Goal: Transaction & Acquisition: Purchase product/service

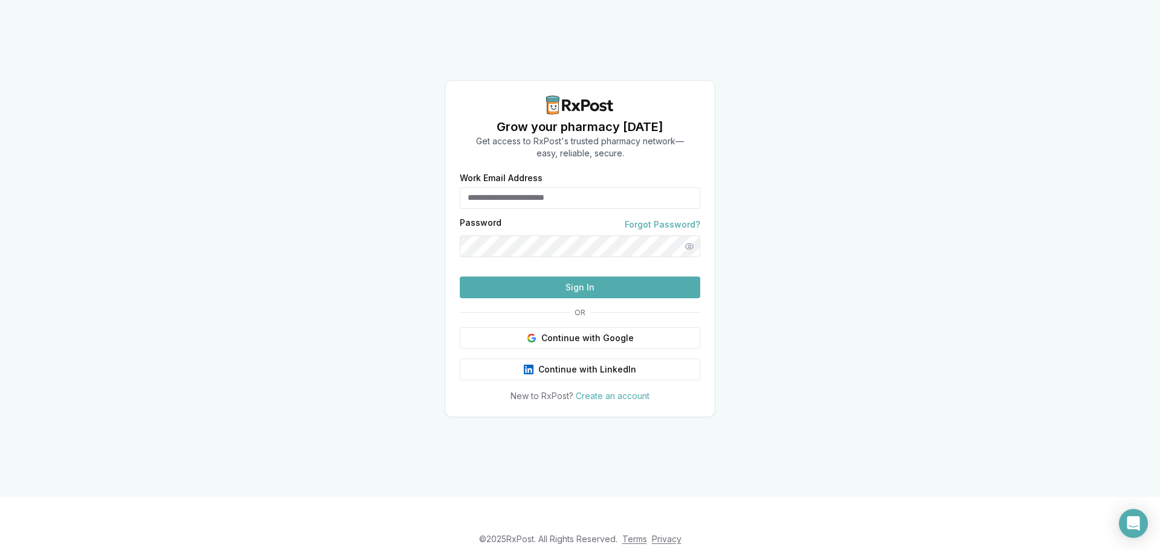
type input "**********"
click at [537, 298] on button "Sign In" at bounding box center [580, 288] width 240 height 22
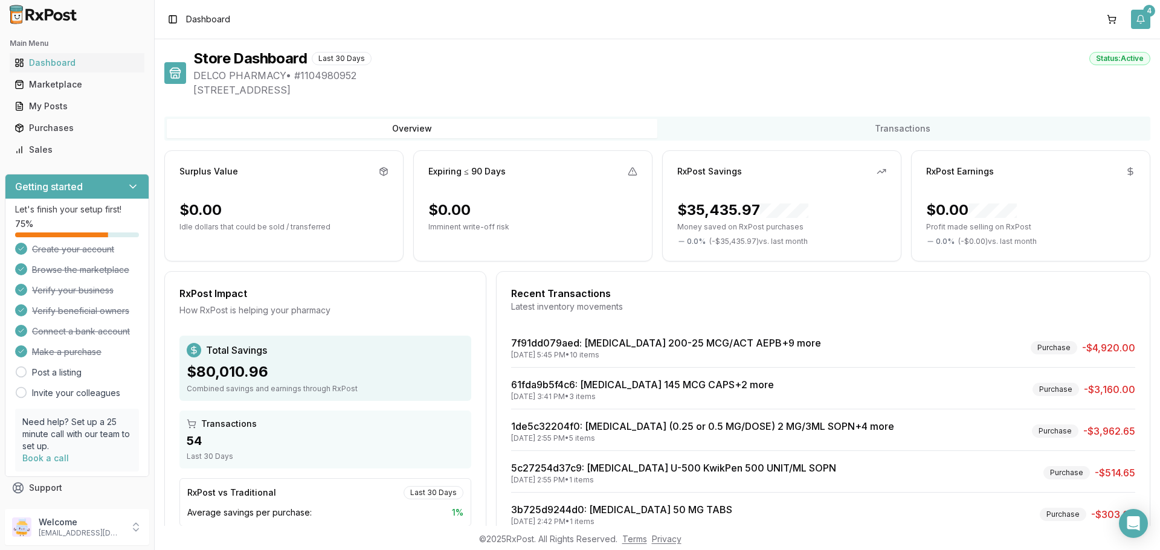
click at [1141, 22] on button "4" at bounding box center [1140, 19] width 19 height 19
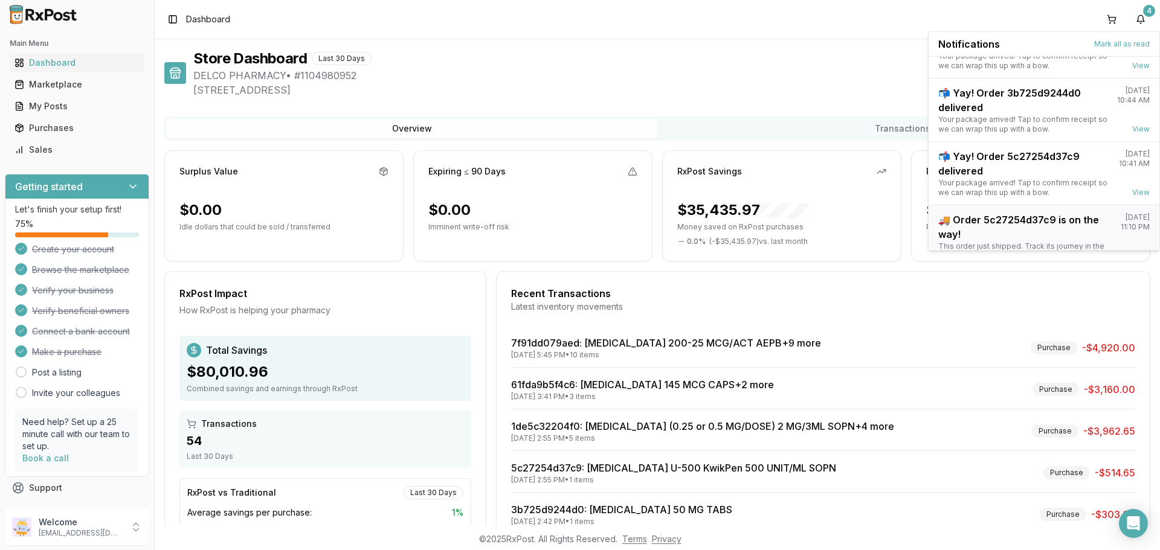
scroll to position [95, 0]
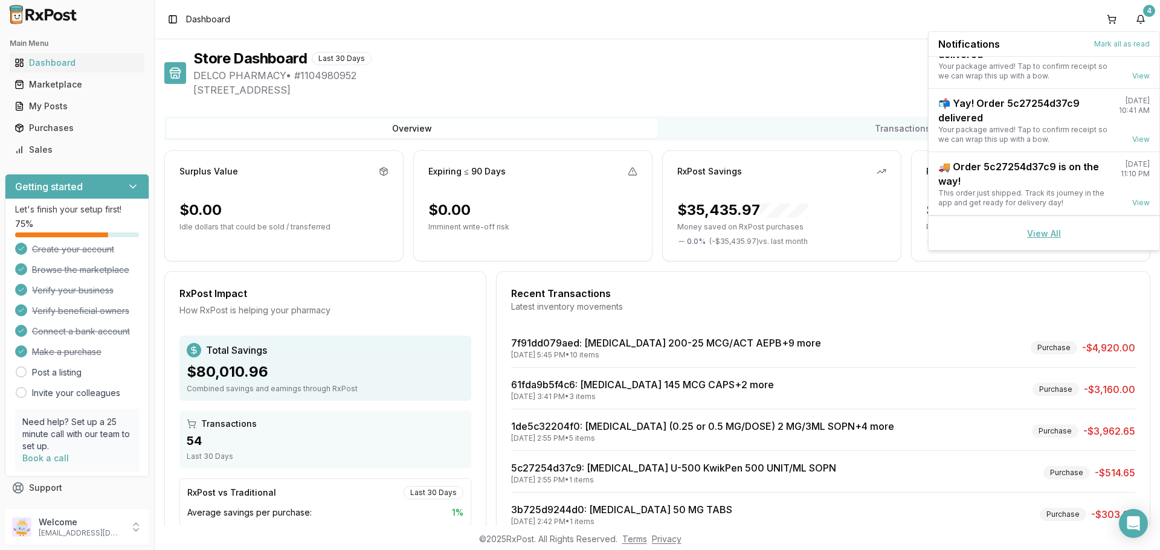
click at [1035, 231] on link "View All" at bounding box center [1044, 233] width 34 height 10
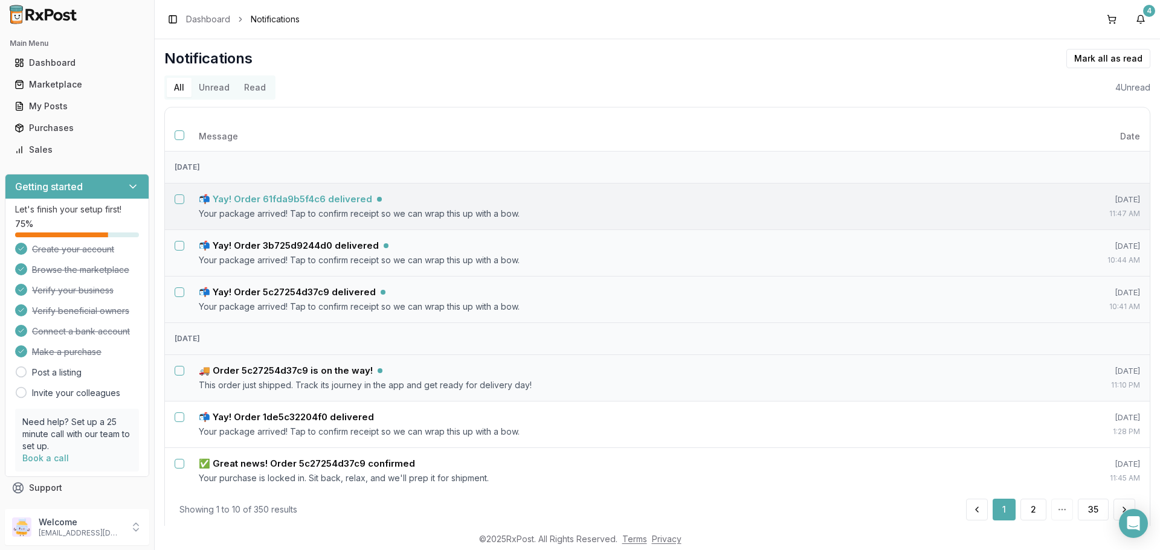
click at [330, 203] on h5 "📬 Yay! Order 61fda9b5f4c6 delivered" at bounding box center [285, 199] width 173 height 12
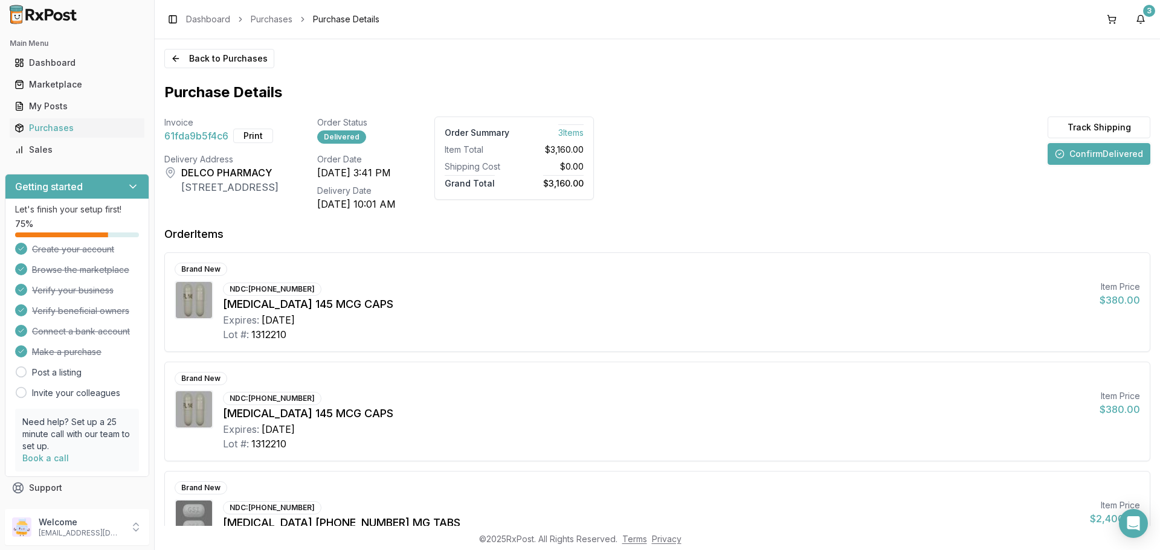
click at [1092, 151] on button "Confirm Delivered" at bounding box center [1099, 154] width 103 height 22
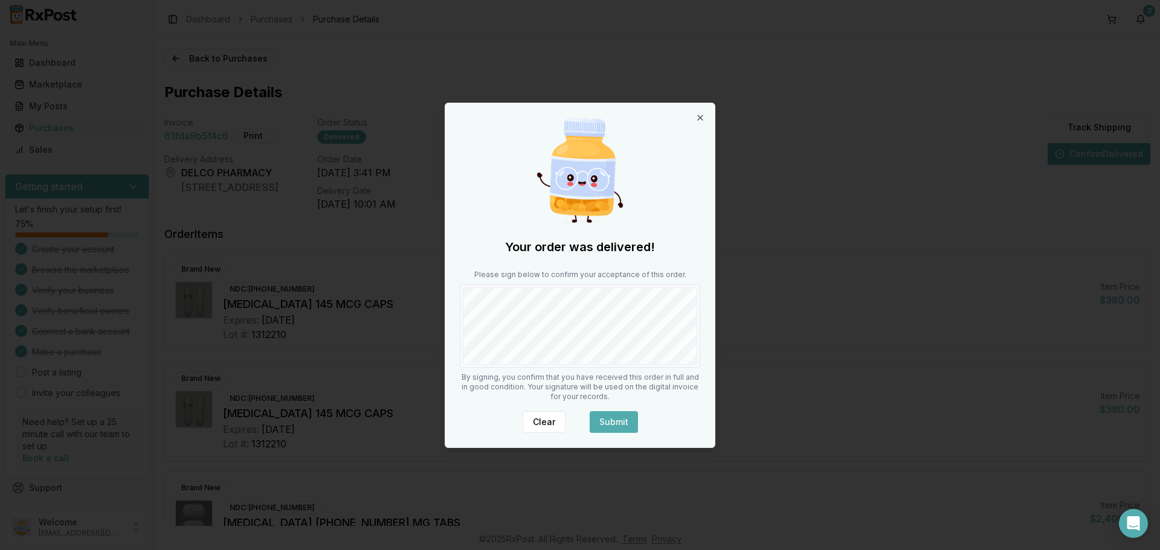
click at [614, 419] on button "Submit" at bounding box center [614, 422] width 48 height 22
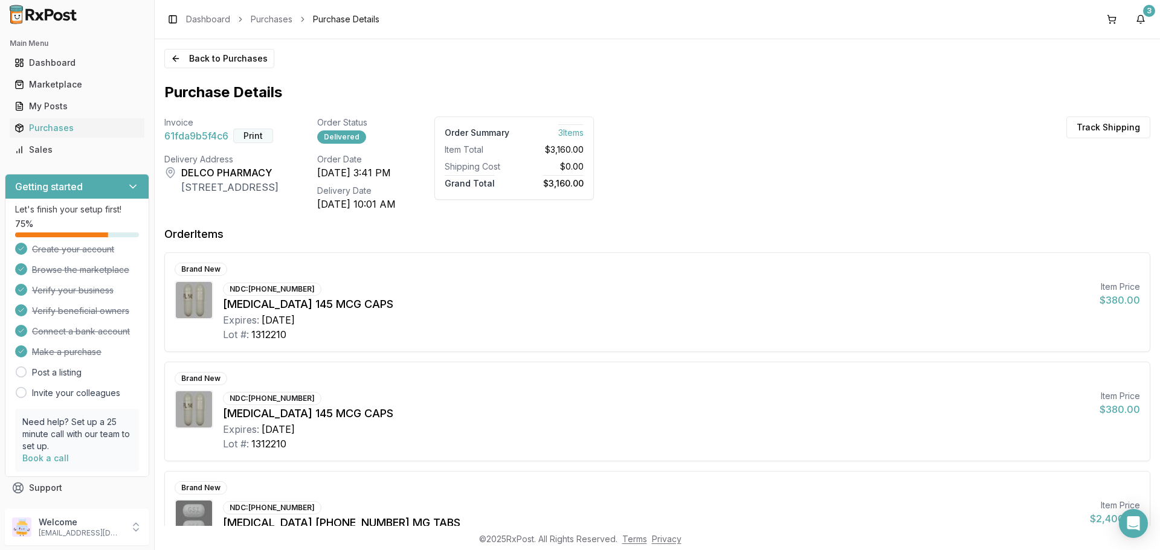
click at [255, 135] on button "Print" at bounding box center [253, 136] width 40 height 14
click at [1144, 22] on button "3" at bounding box center [1140, 19] width 19 height 19
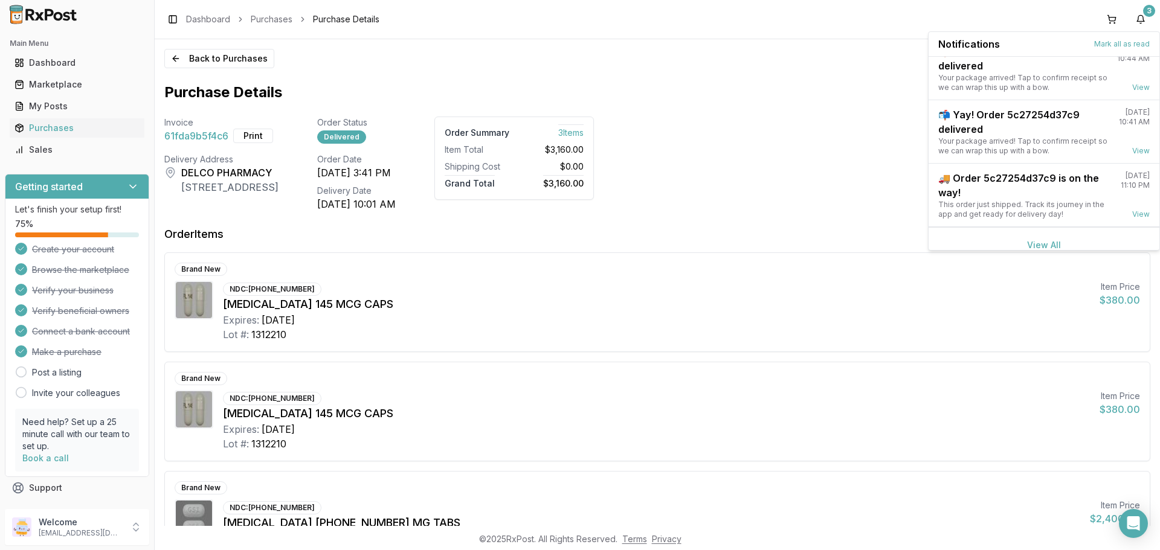
scroll to position [31, 0]
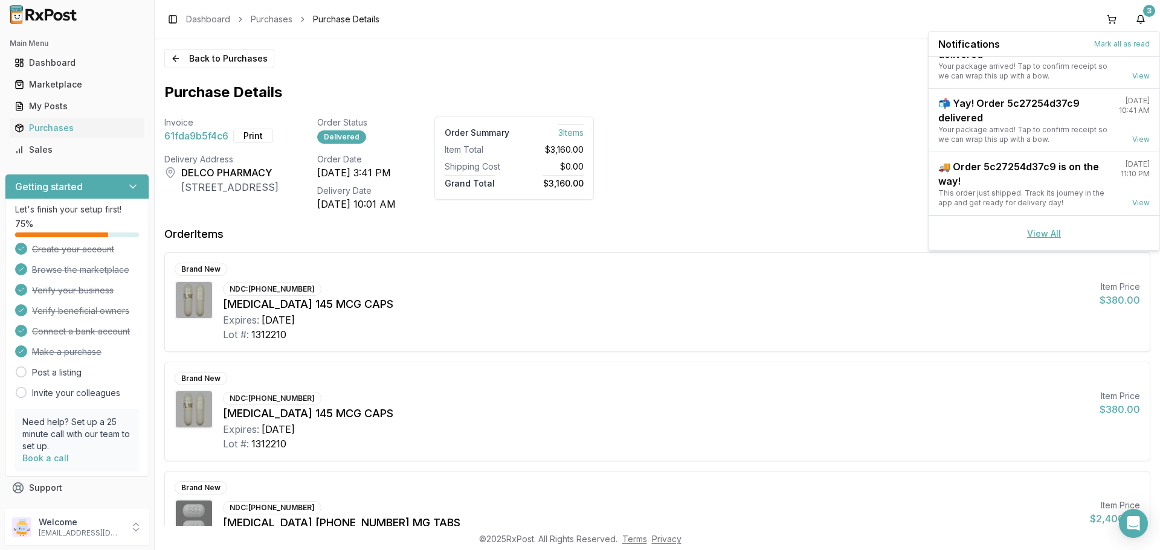
click at [1050, 234] on link "View All" at bounding box center [1044, 233] width 34 height 10
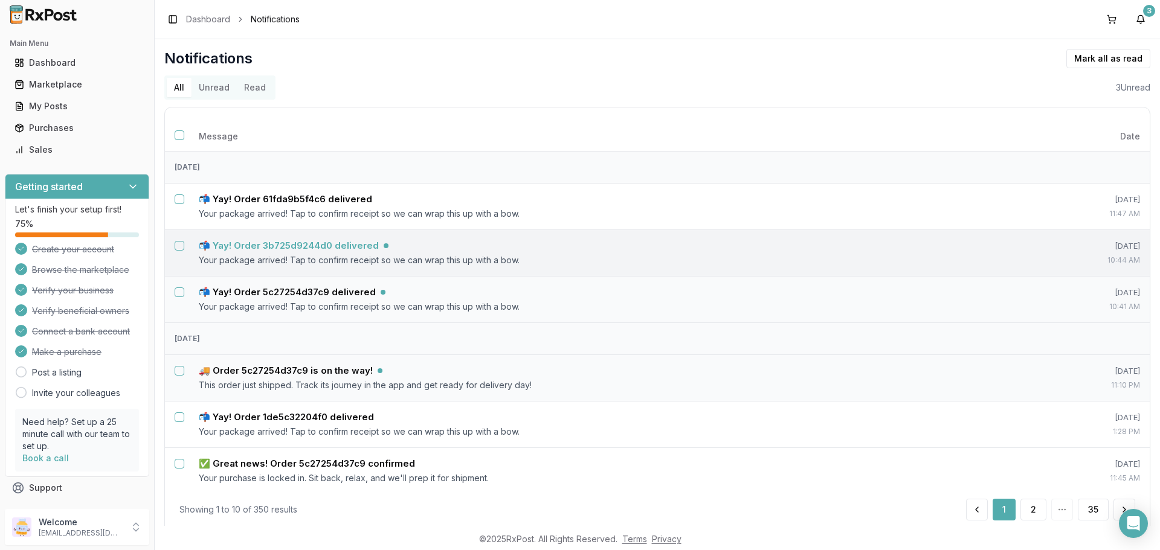
click at [271, 254] on p "Your package arrived! Tap to confirm receipt so we can wrap this up with a bow." at bounding box center [608, 260] width 818 height 12
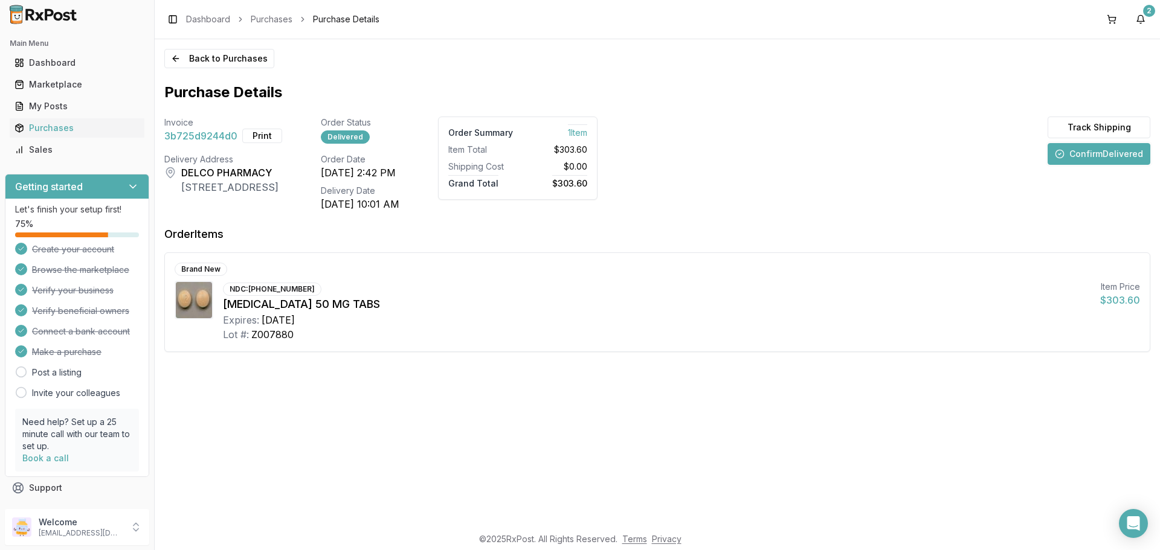
drag, startPoint x: 1086, startPoint y: 158, endPoint x: 1078, endPoint y: 160, distance: 8.2
click at [1078, 160] on button "Confirm Delivered" at bounding box center [1099, 154] width 103 height 22
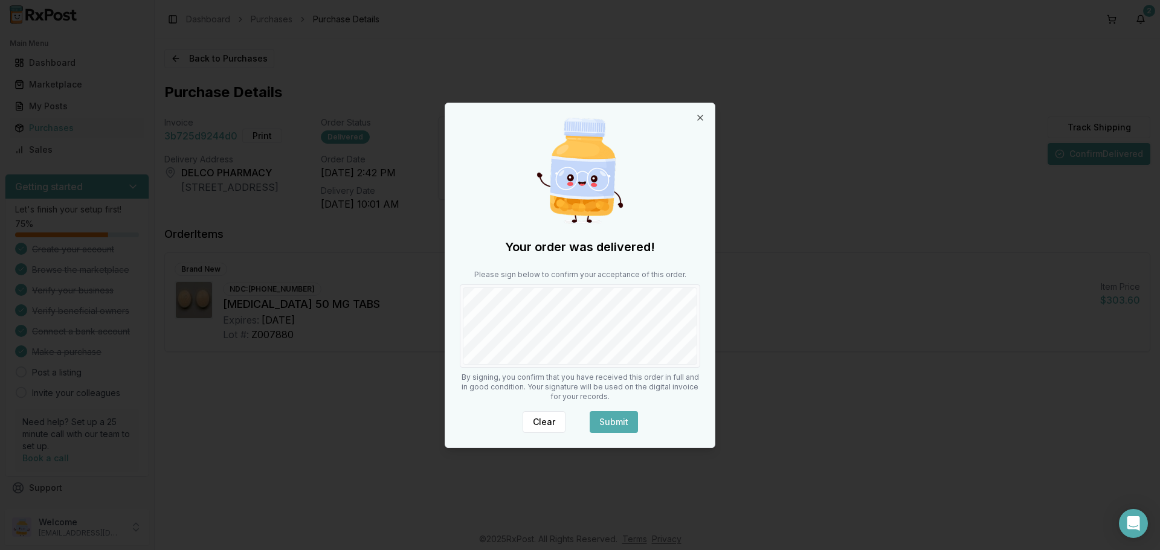
click at [621, 416] on button "Submit" at bounding box center [614, 422] width 48 height 22
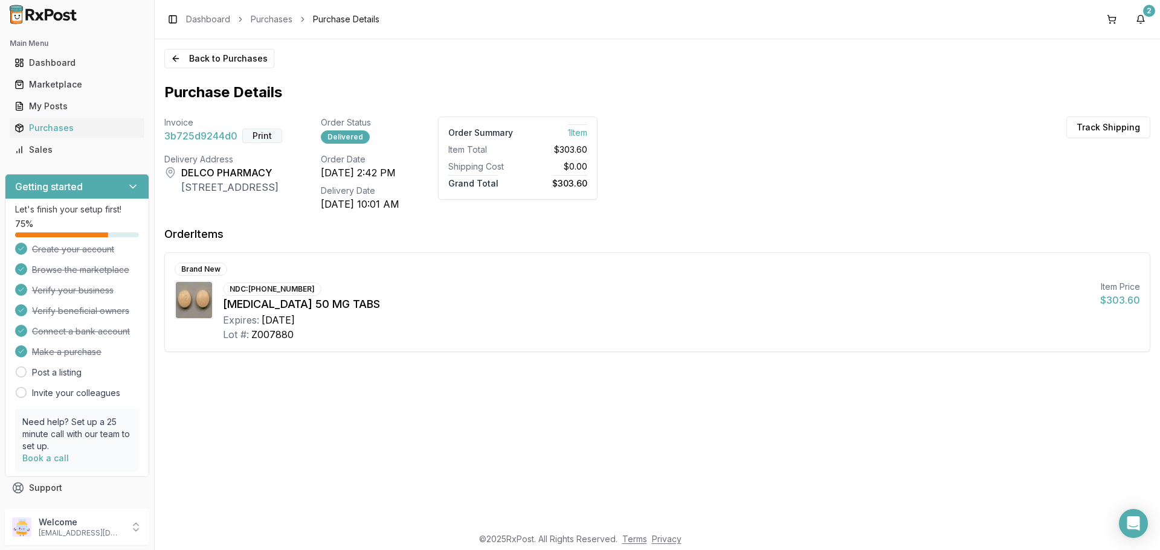
click at [269, 137] on button "Print" at bounding box center [262, 136] width 40 height 14
click at [1144, 15] on div "2" at bounding box center [1149, 11] width 12 height 12
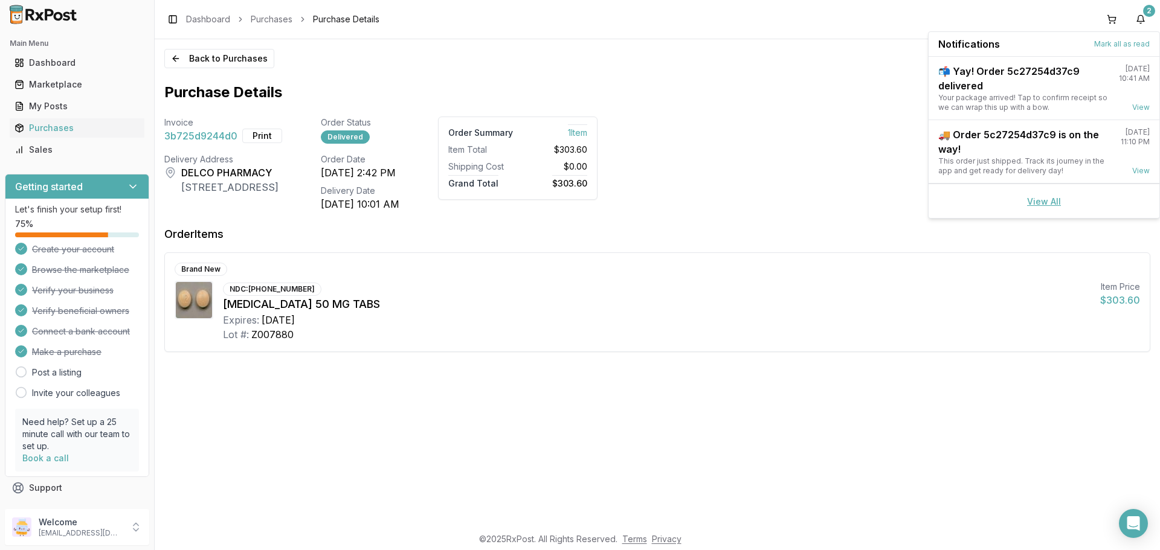
click at [1051, 202] on link "View All" at bounding box center [1044, 201] width 34 height 10
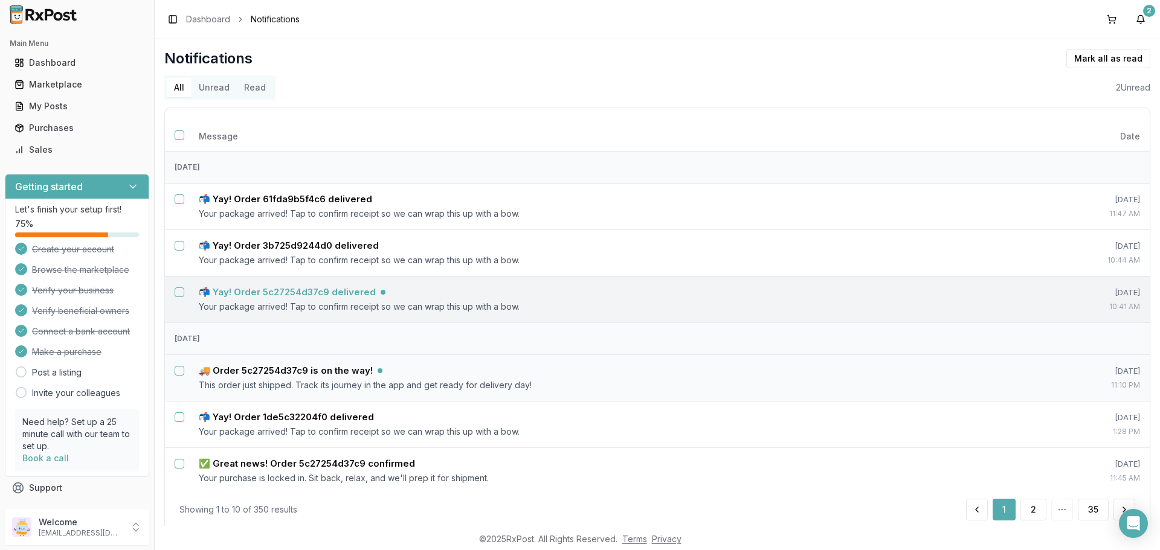
click at [321, 296] on h5 "📬 Yay! Order 5c27254d37c9 delivered" at bounding box center [287, 292] width 177 height 12
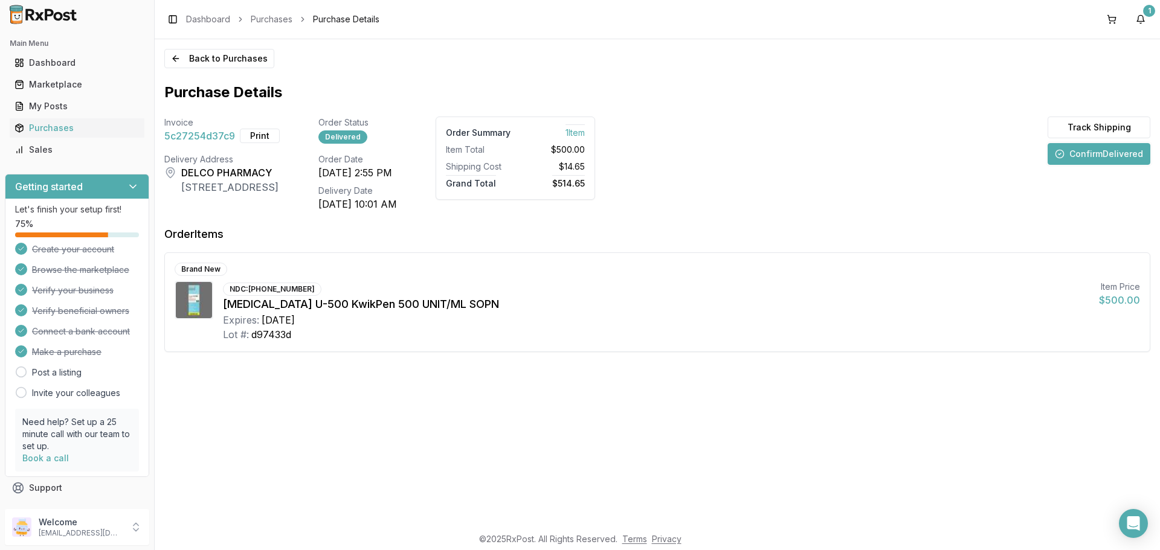
click at [1080, 155] on button "Confirm Delivered" at bounding box center [1099, 154] width 103 height 22
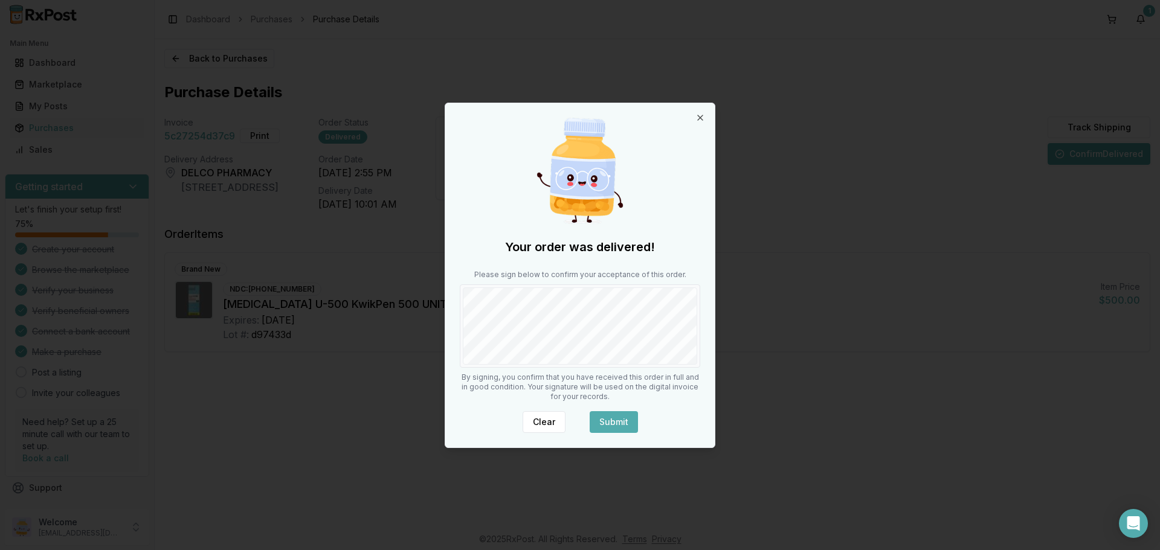
click at [617, 418] on button "Submit" at bounding box center [614, 422] width 48 height 22
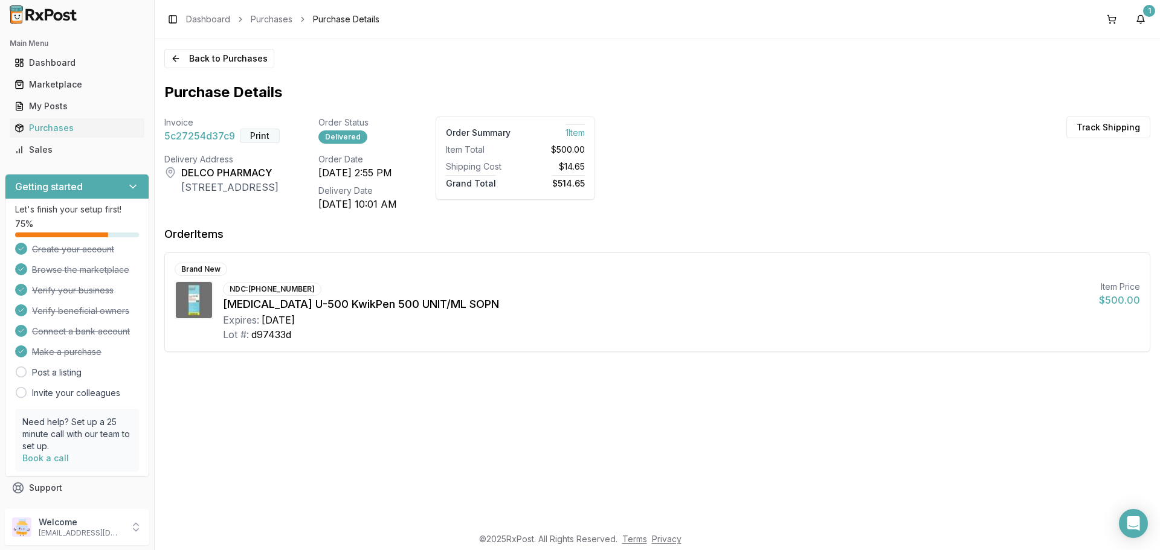
click at [263, 135] on button "Print" at bounding box center [260, 136] width 40 height 14
click at [1142, 19] on button "1" at bounding box center [1140, 19] width 19 height 19
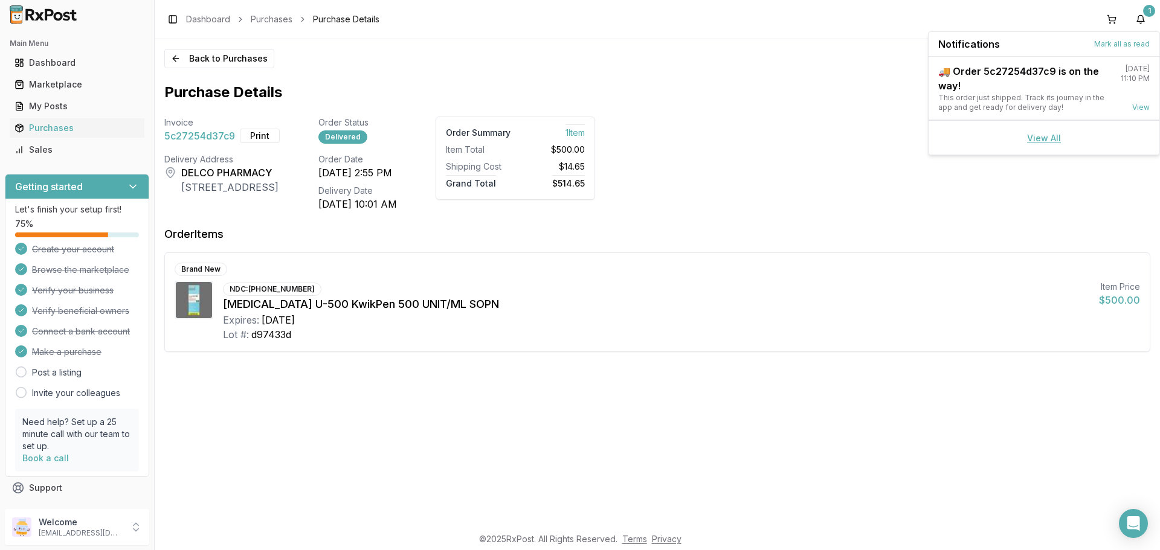
click at [1044, 135] on link "View All" at bounding box center [1044, 138] width 34 height 10
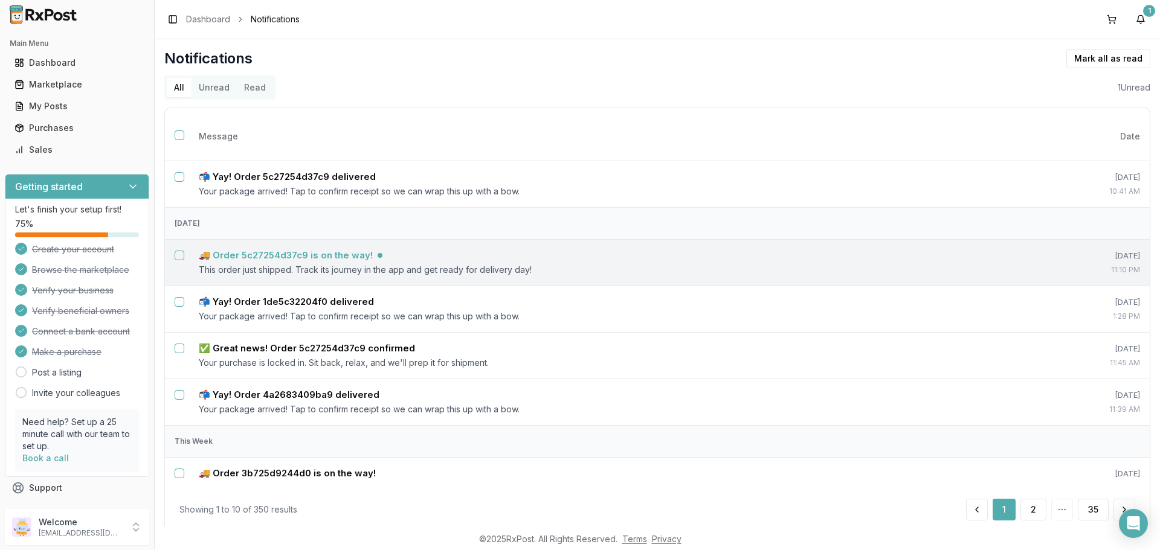
scroll to position [121, 0]
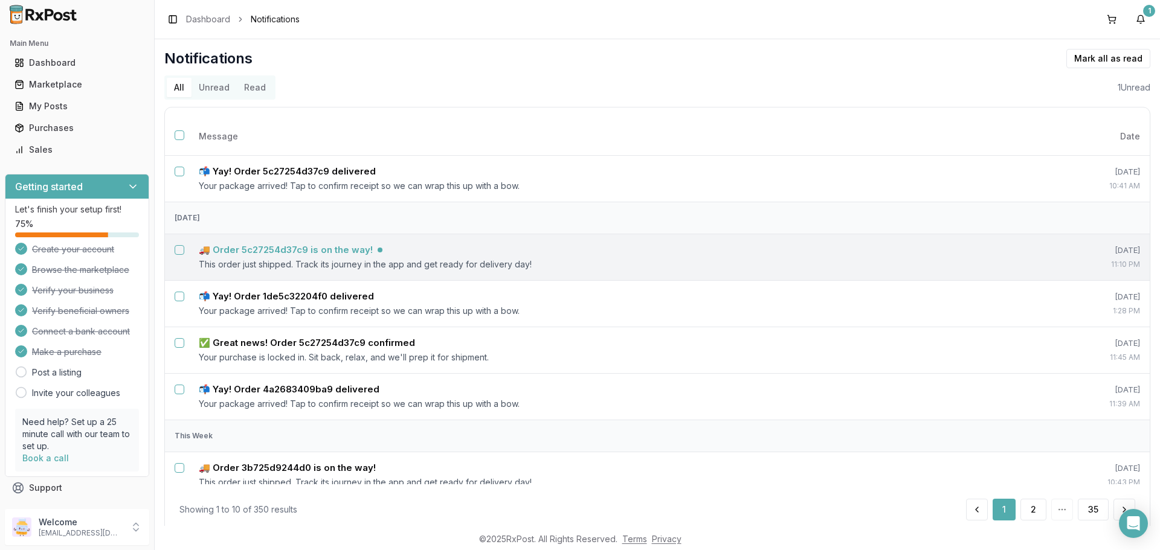
click at [350, 246] on h5 "🚚 Order 5c27254d37c9 is on the way!" at bounding box center [286, 250] width 174 height 12
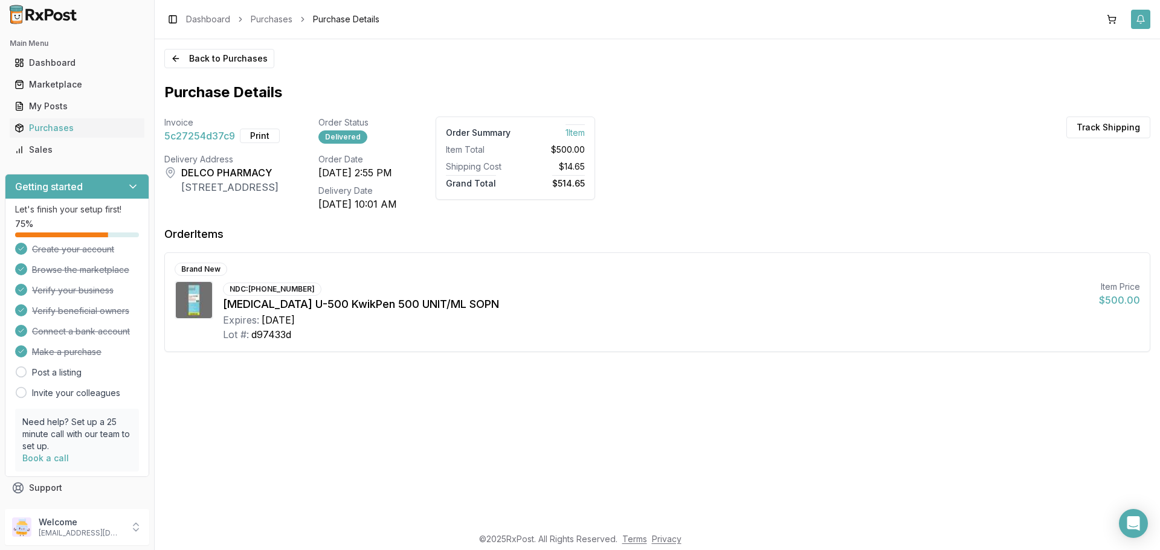
click at [1147, 21] on button "button" at bounding box center [1140, 19] width 19 height 19
click at [66, 82] on div "Marketplace" at bounding box center [76, 85] width 125 height 12
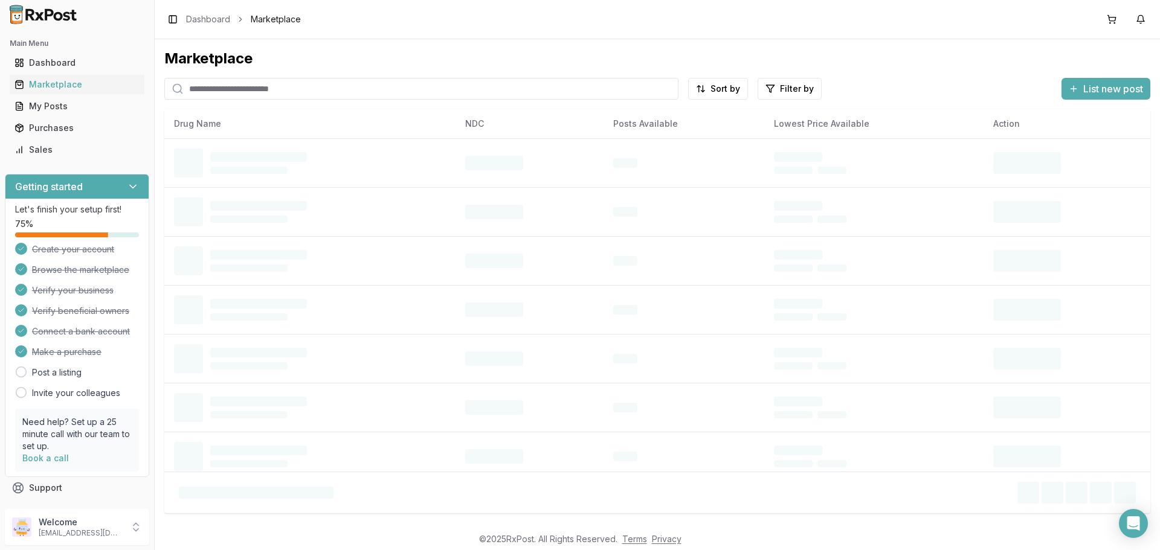
click at [287, 90] on input "search" at bounding box center [421, 89] width 514 height 22
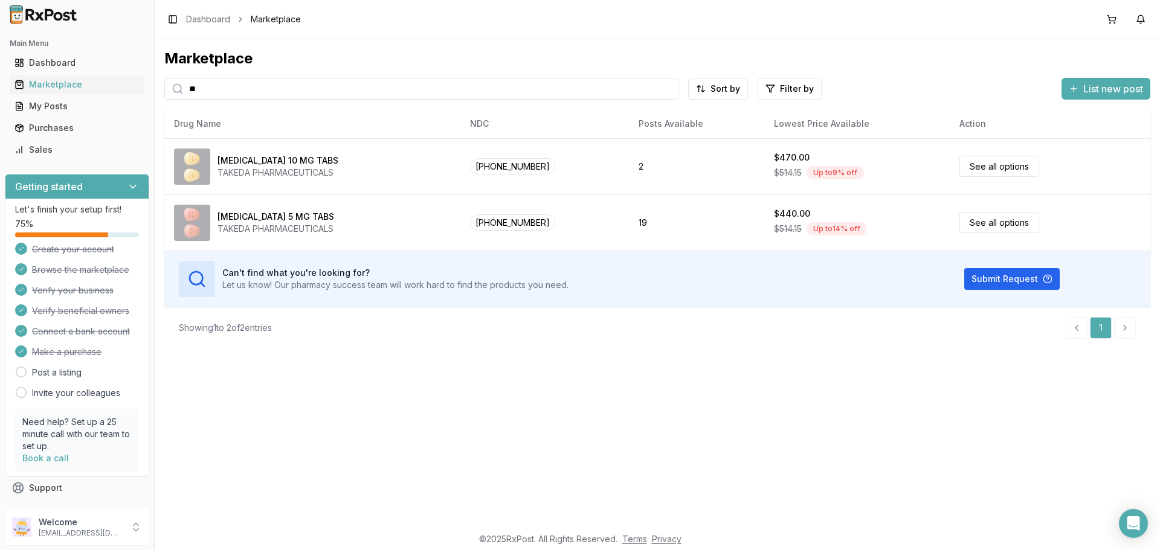
type input "*"
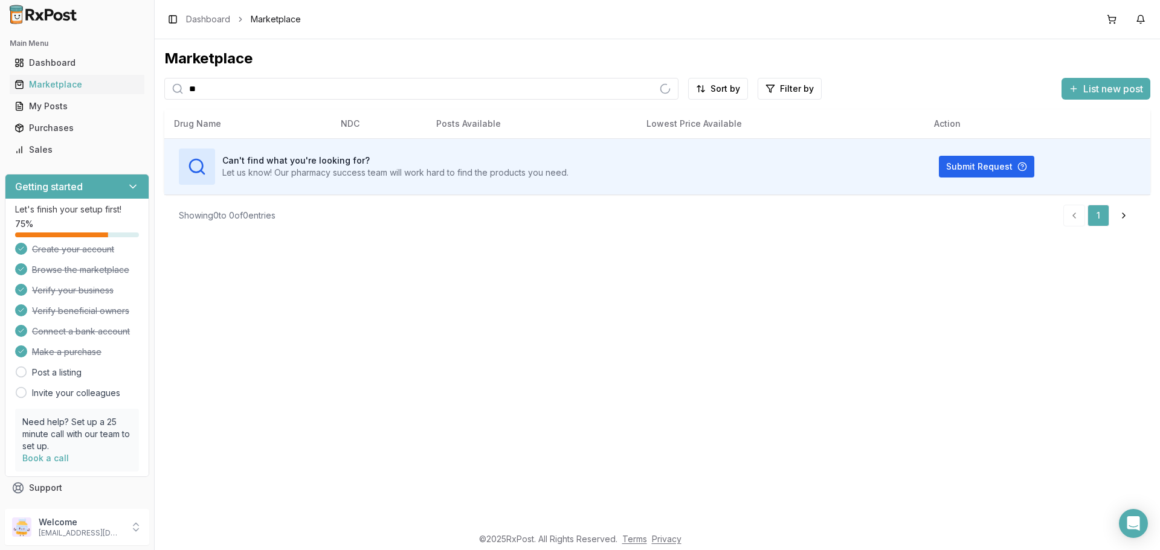
type input "*"
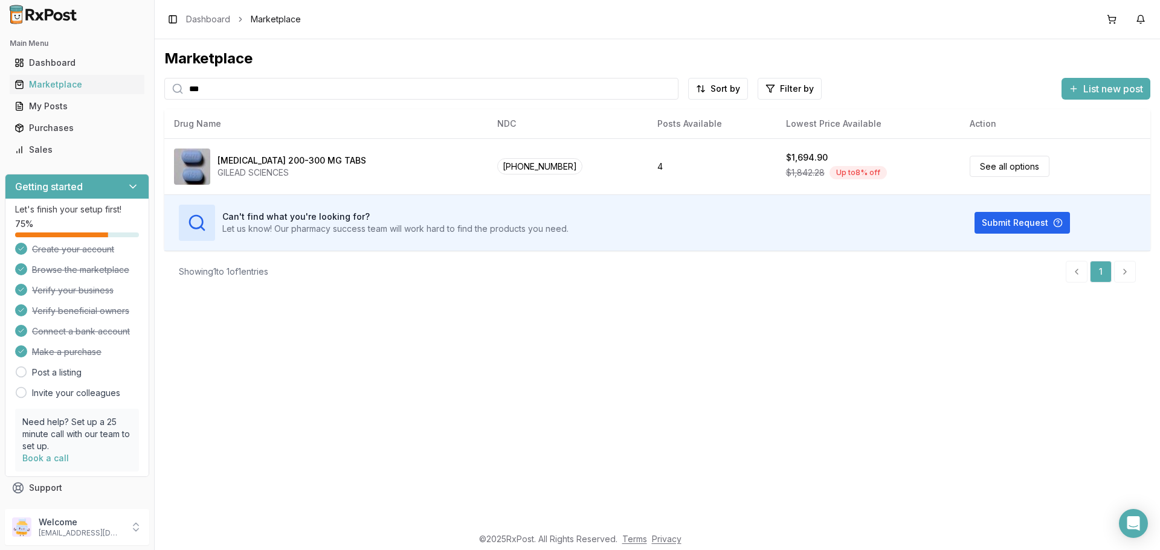
type input "***"
